Goal: Navigation & Orientation: Find specific page/section

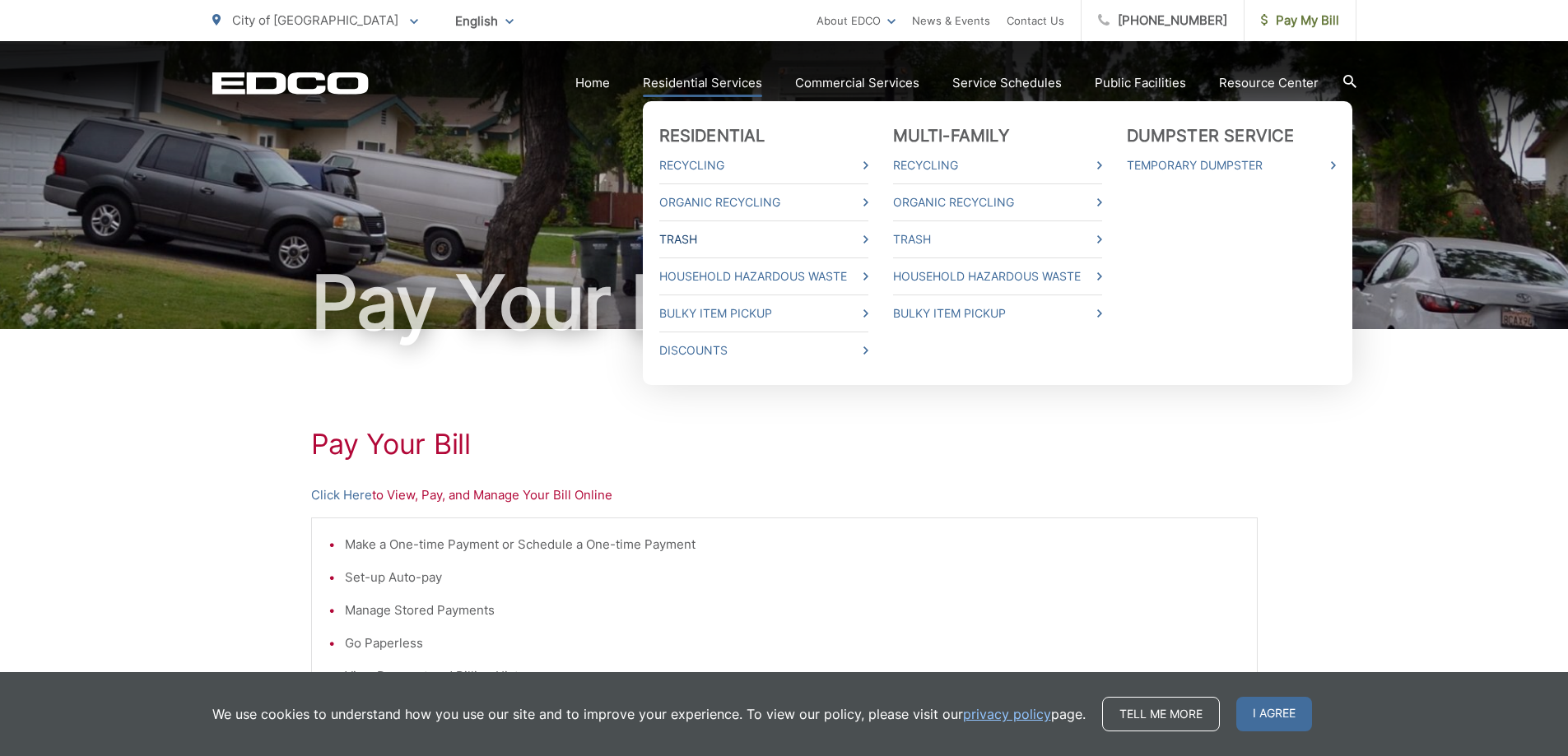
click at [868, 240] on icon at bounding box center [866, 239] width 5 height 9
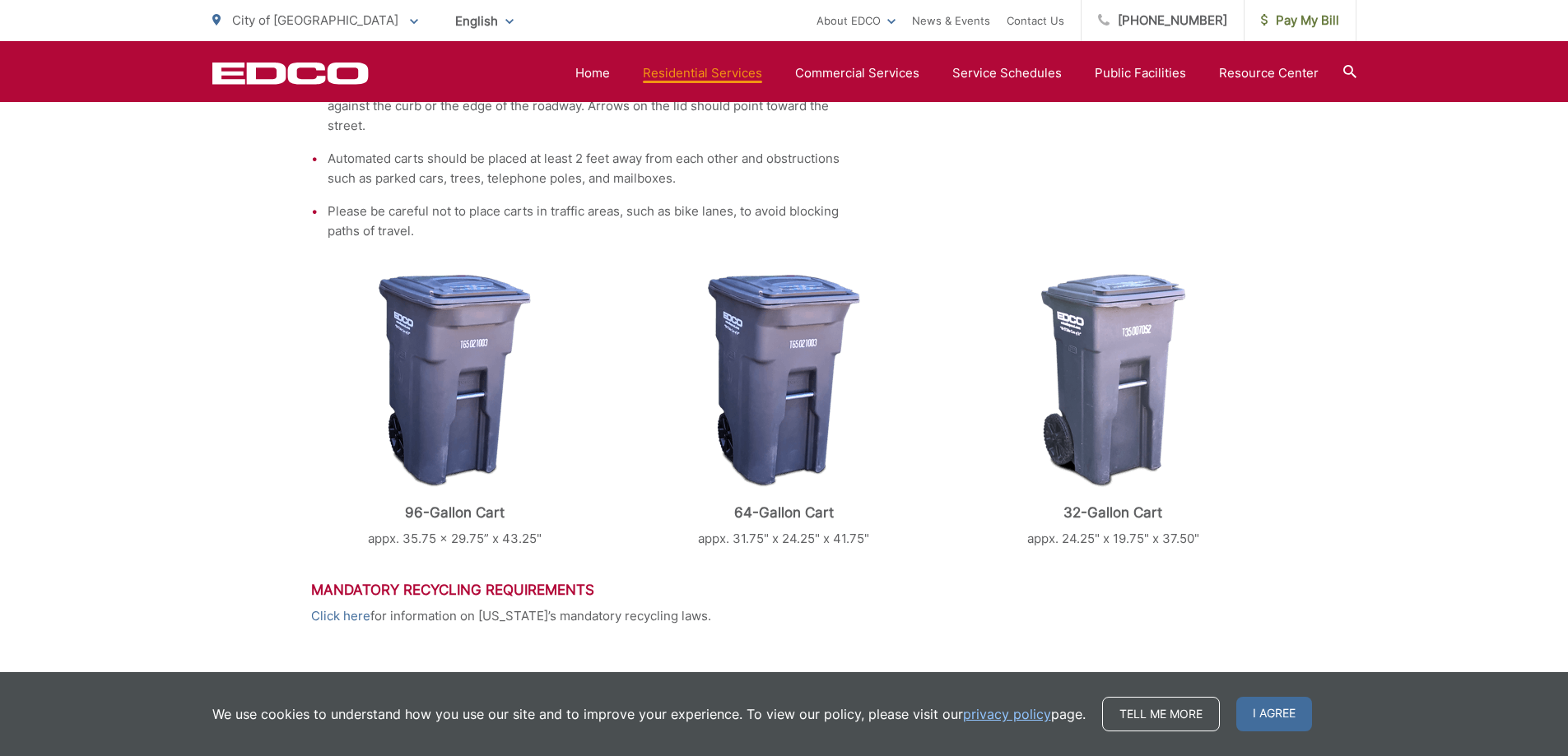
scroll to position [576, 0]
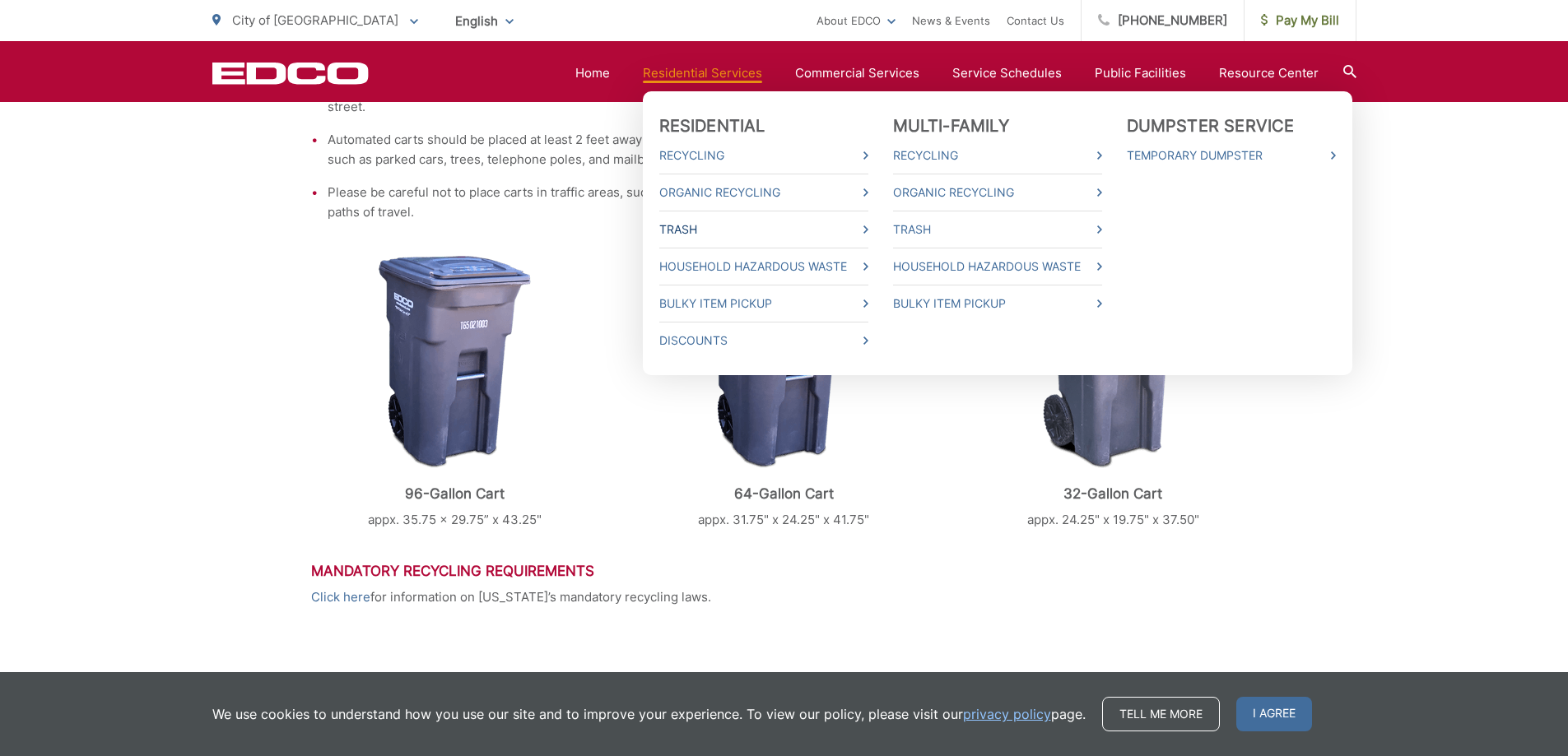
click at [868, 228] on icon at bounding box center [866, 230] width 5 height 9
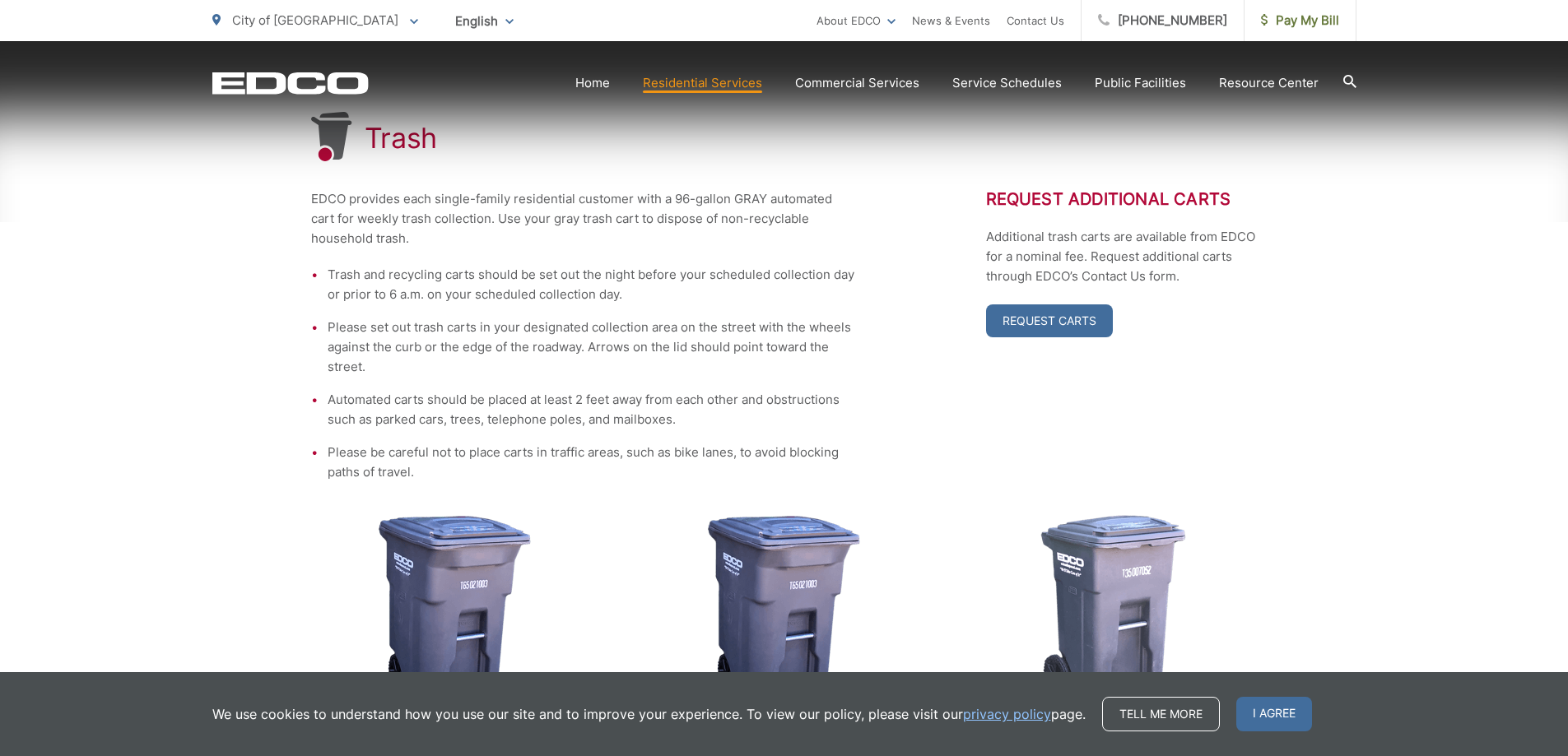
scroll to position [329, 0]
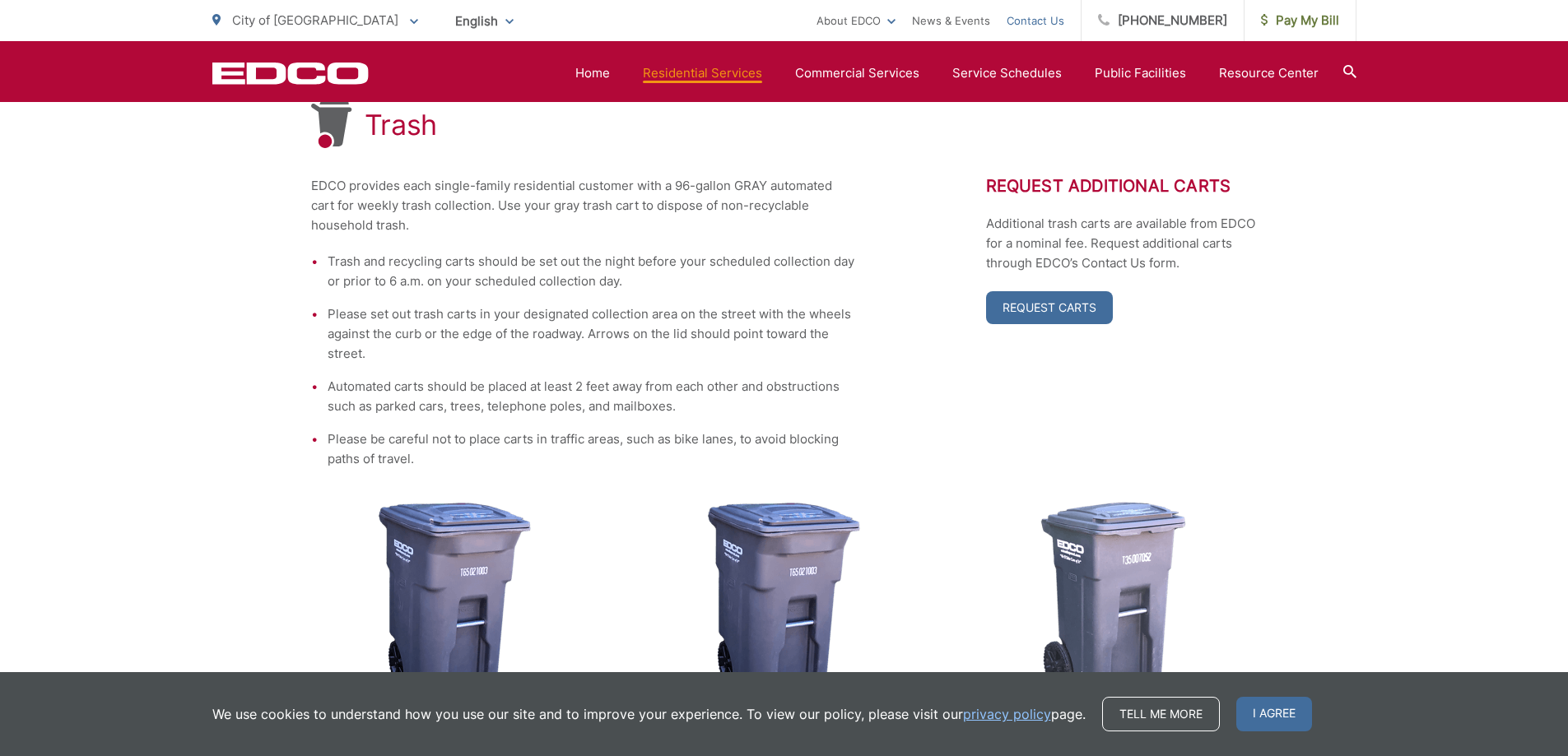
click at [1059, 25] on link "Contact Us" at bounding box center [1035, 20] width 58 height 19
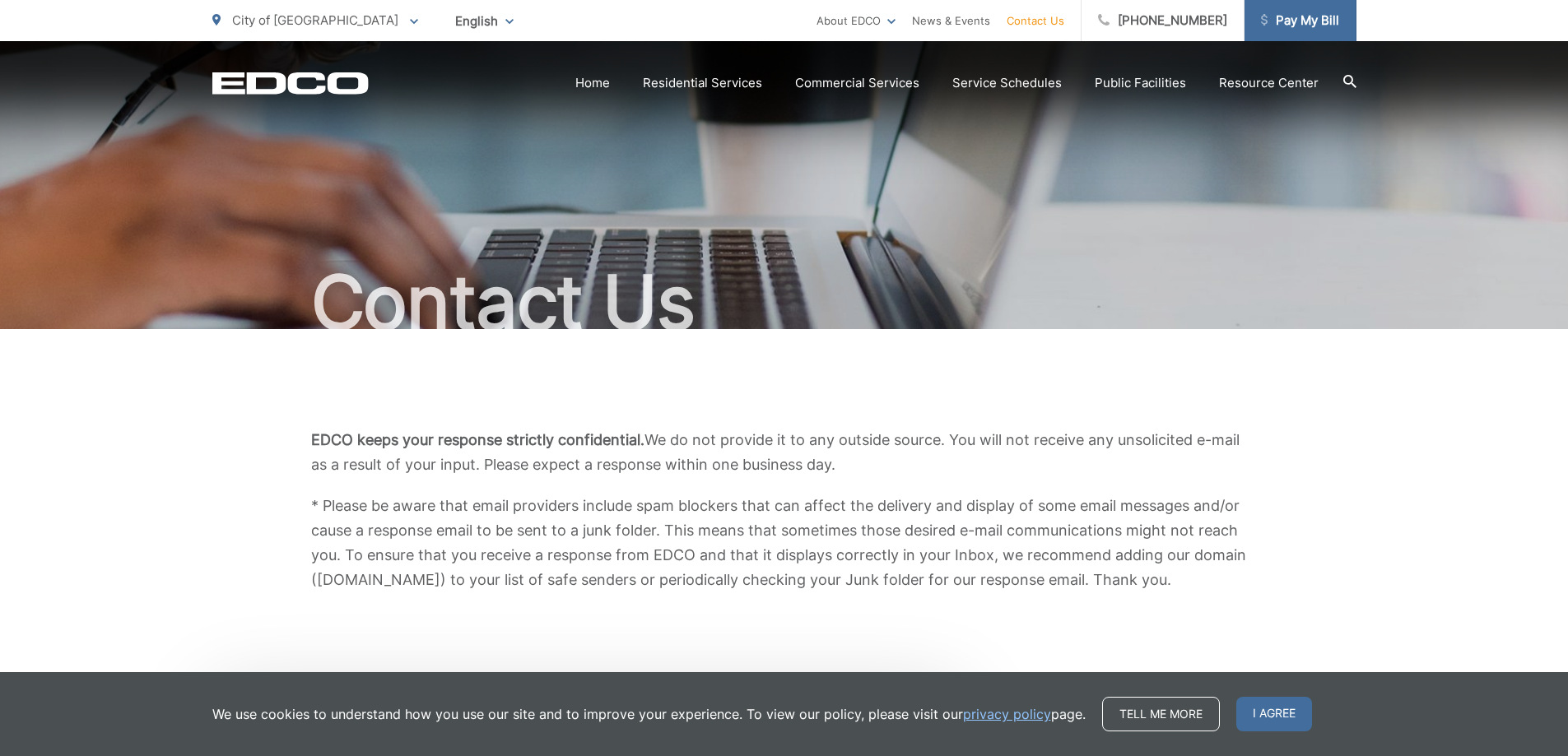
click at [1301, 19] on span "Pay My Bill" at bounding box center [1300, 20] width 78 height 19
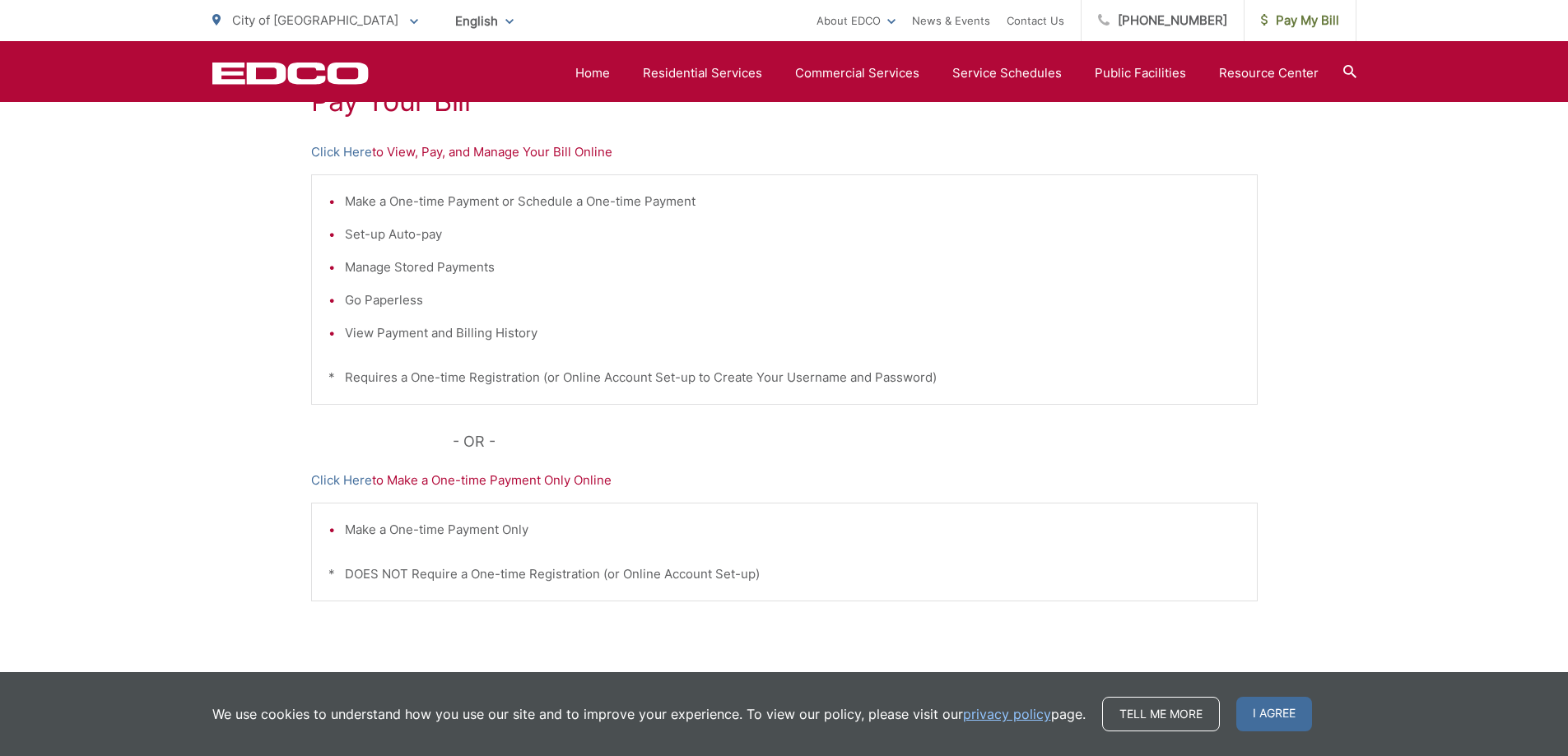
scroll to position [414, 0]
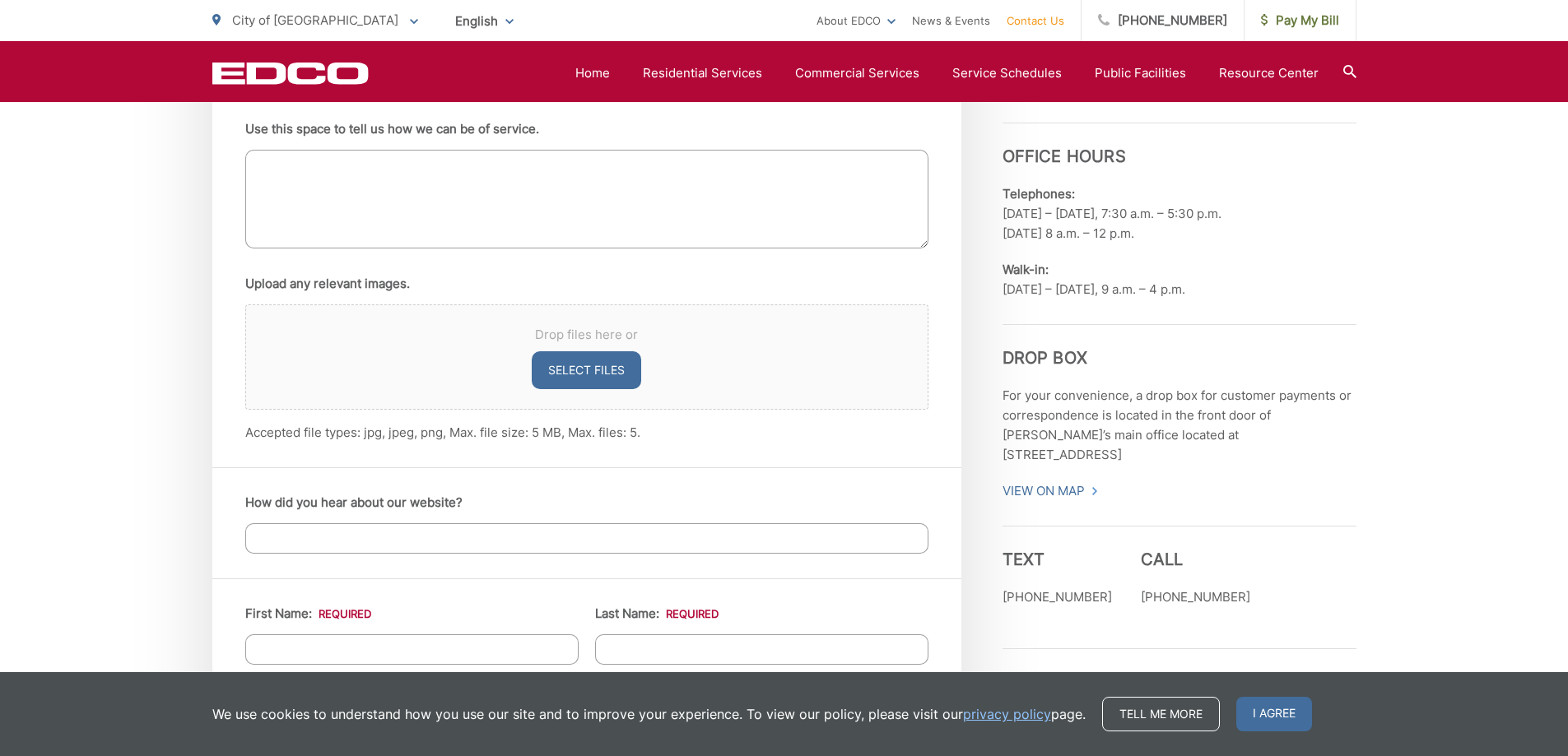
scroll to position [1069, 0]
